Goal: Browse casually: Explore the website without a specific task or goal

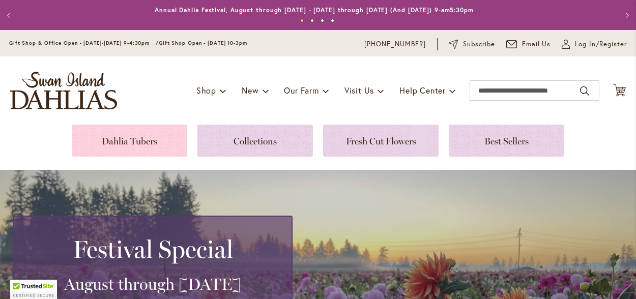
click at [117, 139] on link at bounding box center [129, 141] width 115 height 32
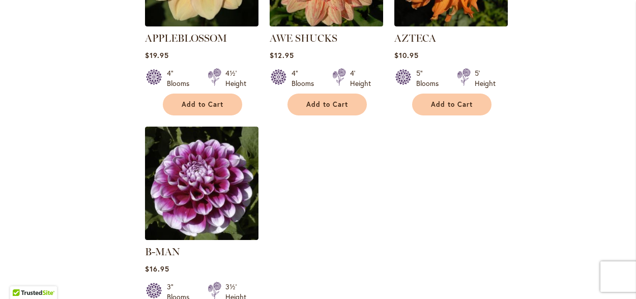
scroll to position [1322, 0]
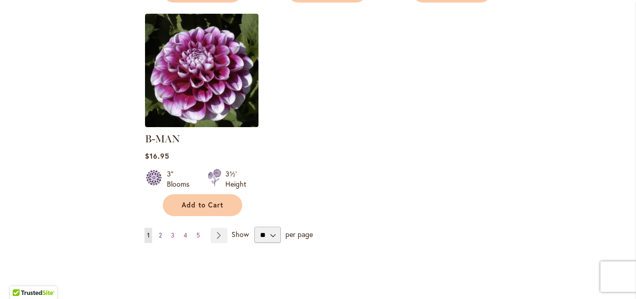
click at [161, 231] on span "2" at bounding box center [160, 235] width 3 height 8
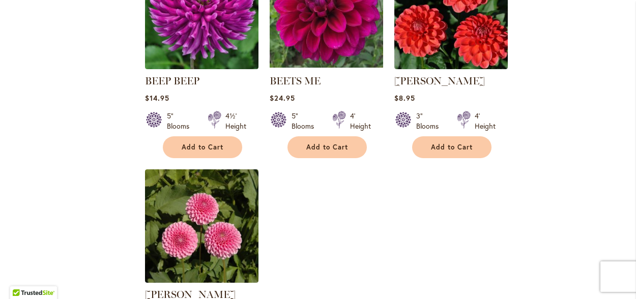
scroll to position [1271, 0]
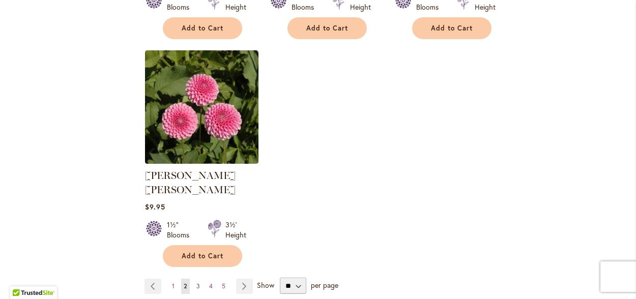
click at [196, 282] on span "3" at bounding box center [198, 286] width 4 height 8
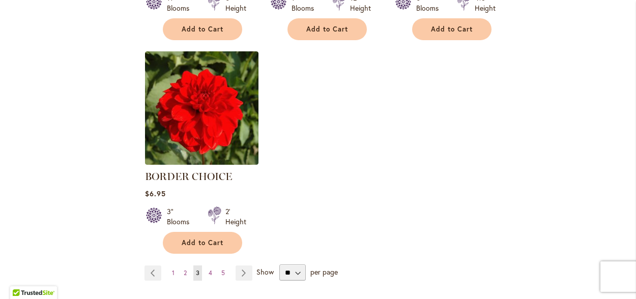
scroll to position [1271, 0]
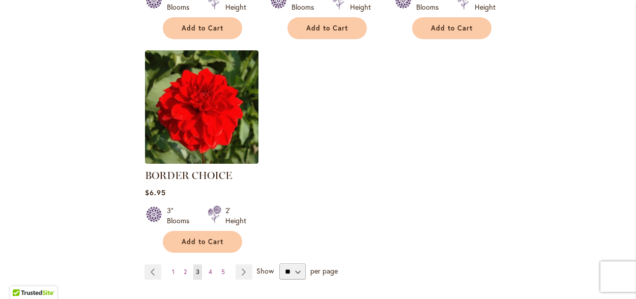
click at [214, 268] on ul "Page Previous Page 1 Page 2 You're currently reading page 3 Page 4 Page 5 Page …" at bounding box center [200, 271] width 112 height 15
click at [212, 270] on link "Page 4" at bounding box center [210, 271] width 9 height 15
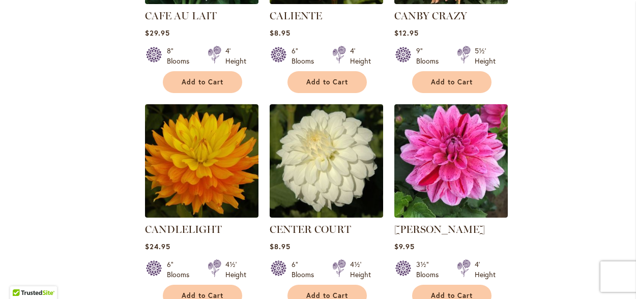
scroll to position [1017, 0]
